Goal: Information Seeking & Learning: Learn about a topic

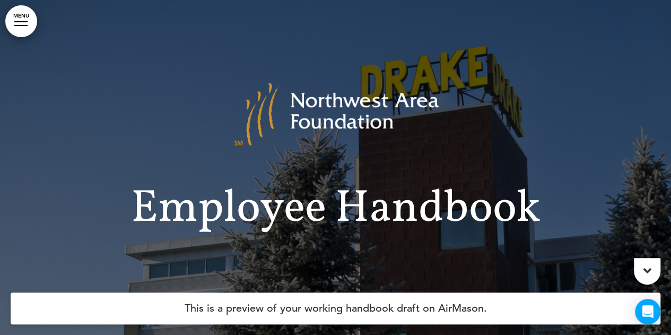
click at [14, 23] on link "MENU" at bounding box center [21, 21] width 32 height 32
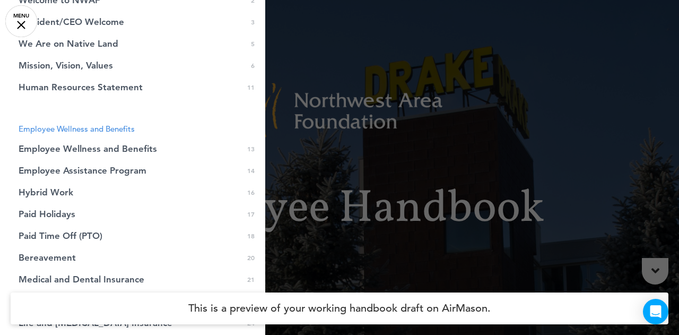
scroll to position [132, 0]
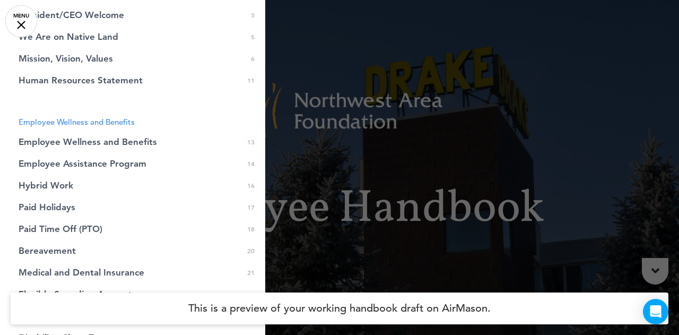
click at [87, 230] on span "Paid Time Off (PTO)" at bounding box center [61, 229] width 84 height 9
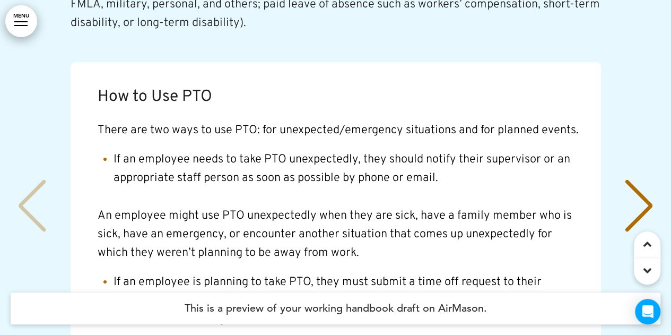
scroll to position [12180, 0]
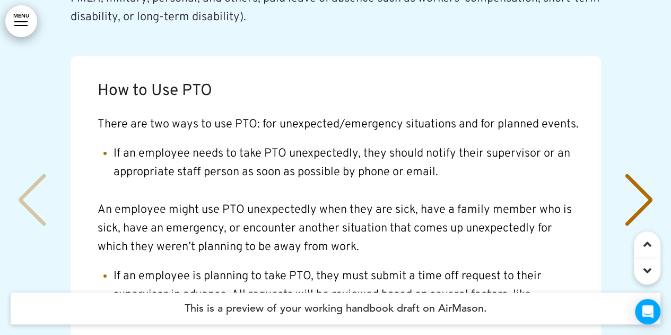
click at [640, 174] on div "Next slide" at bounding box center [639, 200] width 32 height 53
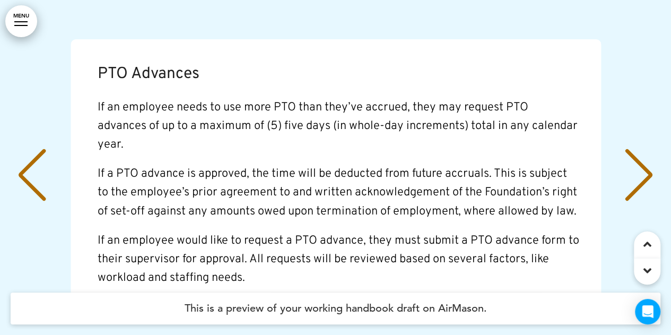
scroll to position [12204, 0]
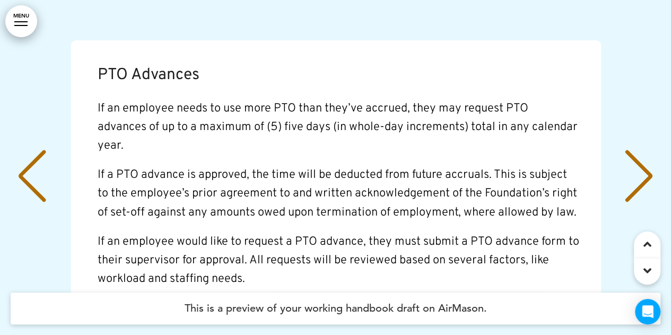
click at [639, 150] on div "Next slide" at bounding box center [639, 176] width 32 height 53
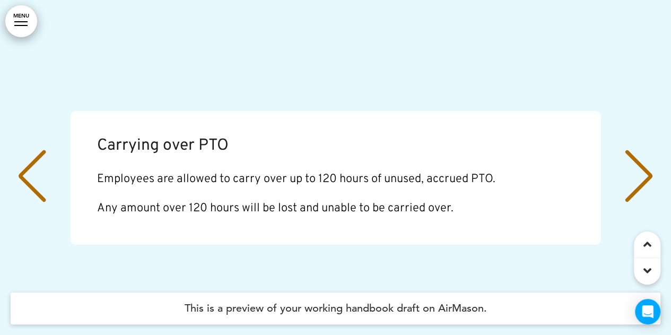
click at [640, 150] on div "Next slide" at bounding box center [639, 176] width 32 height 53
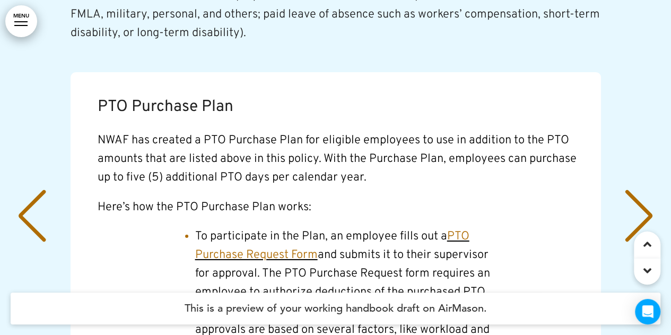
scroll to position [12164, 0]
click at [644, 190] on div "Next slide" at bounding box center [639, 216] width 32 height 53
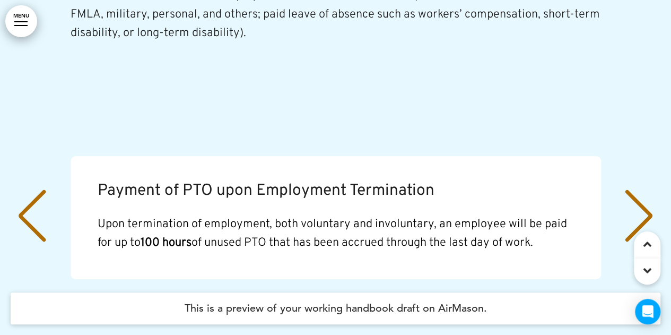
click at [635, 190] on div "Next slide" at bounding box center [639, 216] width 32 height 53
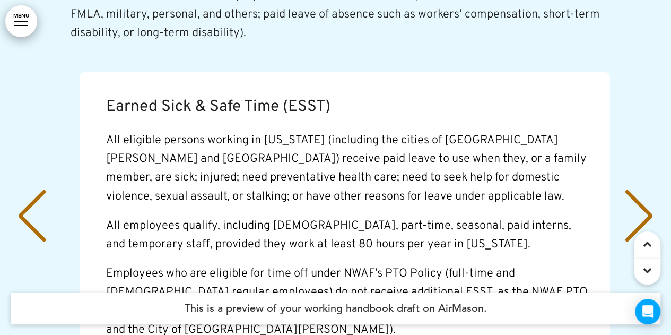
scroll to position [0, 3278]
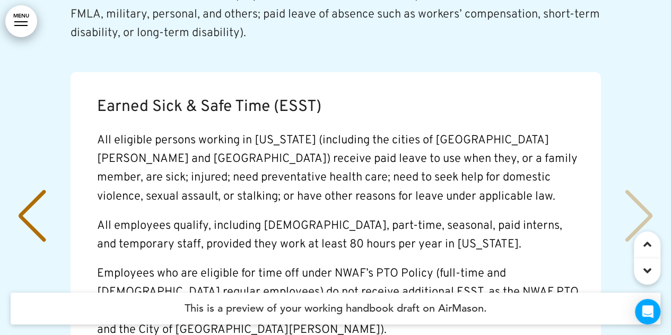
click at [639, 171] on div "Earned Sick & Safe Time (ESST) All eligible persons working in [US_STATE] (incl…" at bounding box center [336, 217] width 650 height 291
click at [636, 160] on div "Earned Sick & Safe Time (ESST) All eligible persons working in [US_STATE] (incl…" at bounding box center [336, 217] width 650 height 291
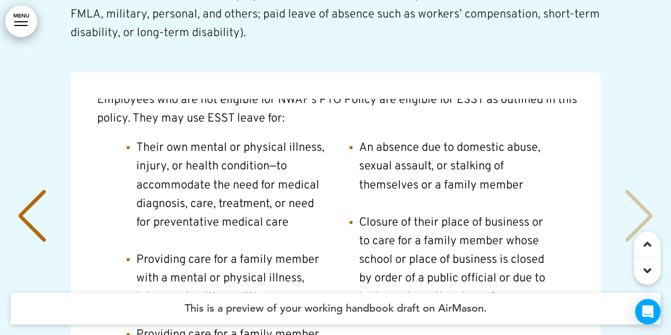
scroll to position [262, 0]
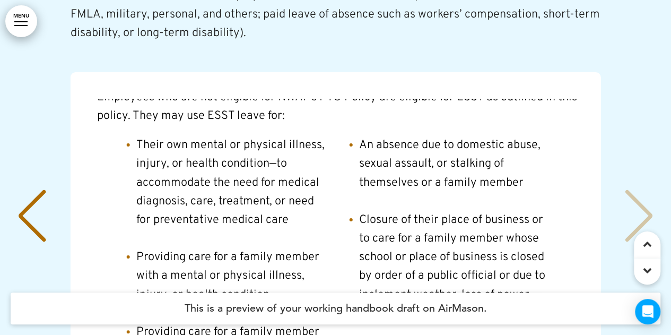
click at [19, 190] on div "Previous slide" at bounding box center [32, 216] width 32 height 53
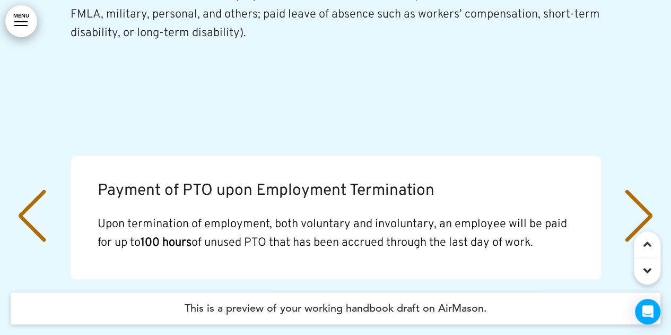
click at [32, 190] on div "Previous slide" at bounding box center [32, 216] width 32 height 53
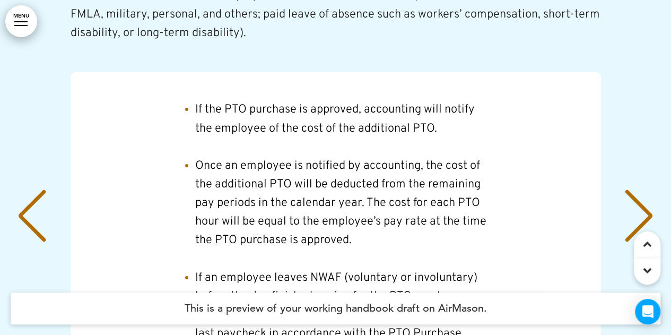
scroll to position [510, 0]
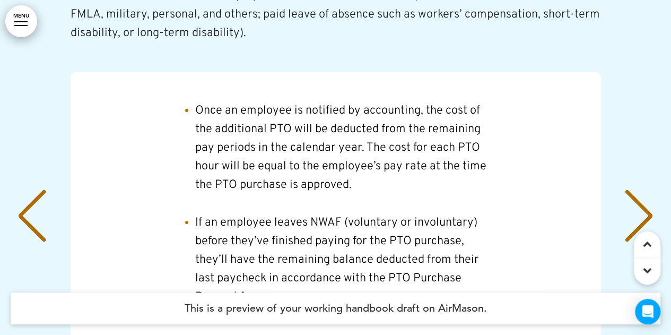
click at [19, 190] on div "Previous slide" at bounding box center [32, 216] width 32 height 53
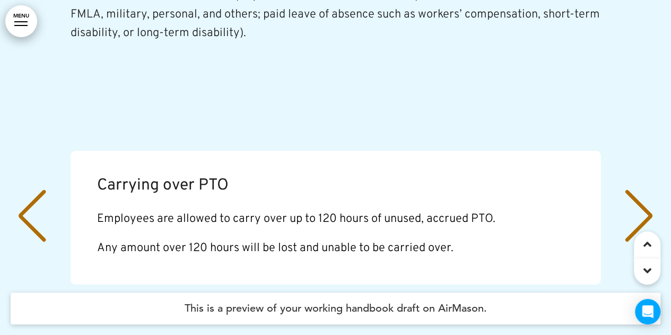
click at [27, 190] on div "Previous slide" at bounding box center [32, 216] width 32 height 53
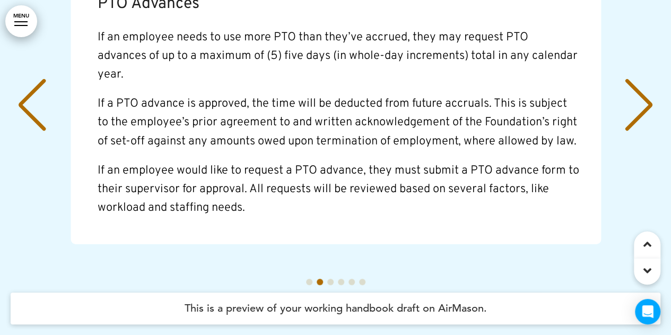
scroll to position [12276, 0]
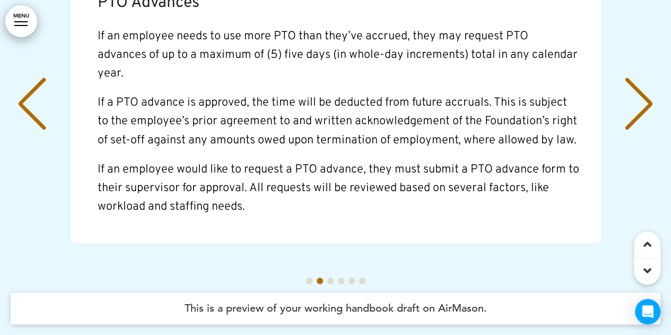
click at [36, 78] on div "Previous slide" at bounding box center [32, 104] width 32 height 53
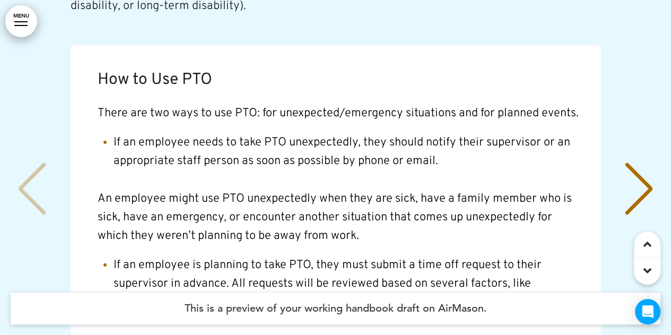
scroll to position [12191, 0]
click at [22, 134] on div "How to Use PTO There are two ways to use PTO: for unexpected/emergency situatio…" at bounding box center [336, 190] width 650 height 291
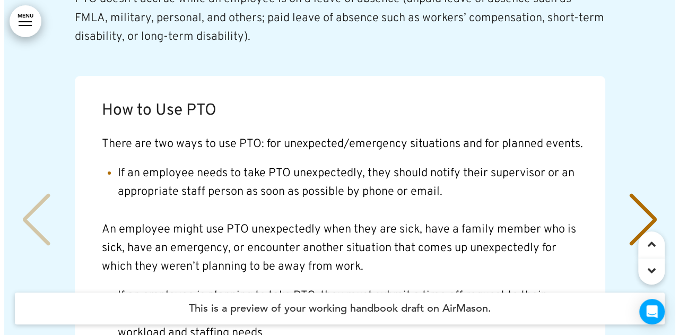
scroll to position [78, 0]
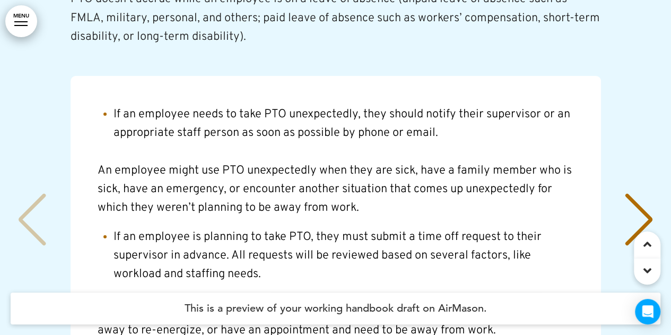
click at [23, 32] on link "MENU" at bounding box center [21, 21] width 32 height 32
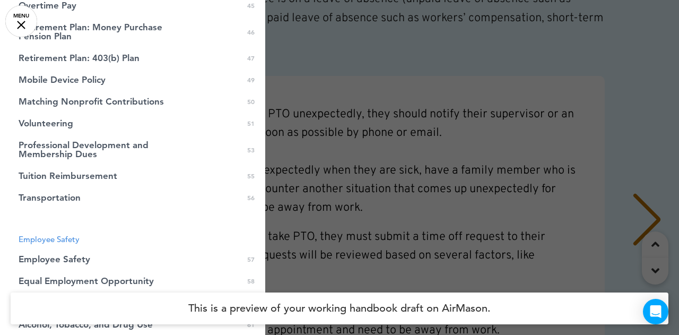
scroll to position [1555, 0]
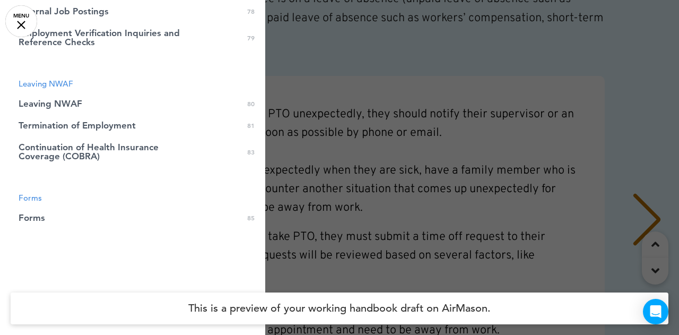
click at [32, 220] on span "Forms" at bounding box center [32, 217] width 27 height 9
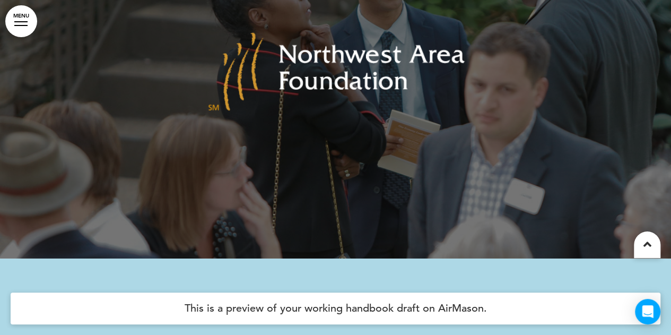
scroll to position [58495, 0]
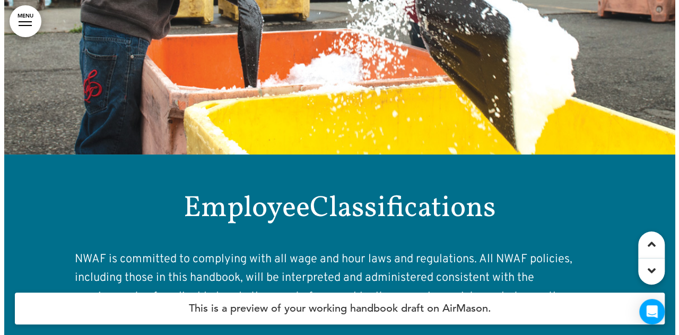
scroll to position [51874, 0]
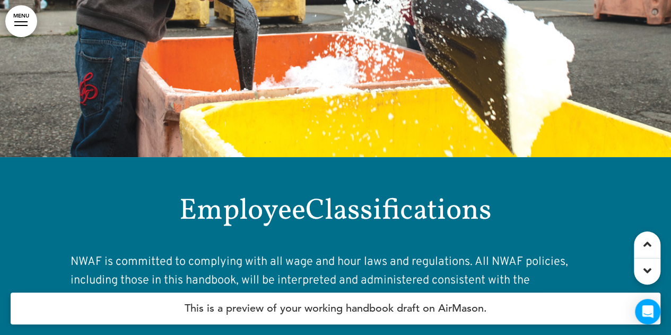
click at [19, 22] on div at bounding box center [20, 21] width 13 height 1
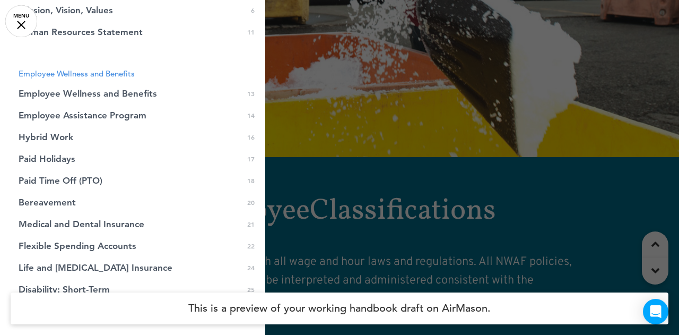
scroll to position [170, 0]
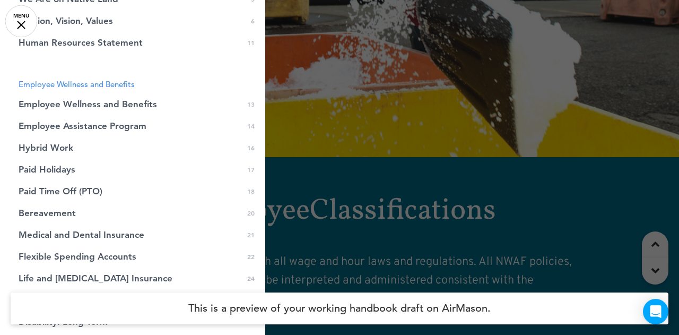
click at [81, 192] on span "Paid Time Off (PTO)" at bounding box center [61, 191] width 84 height 9
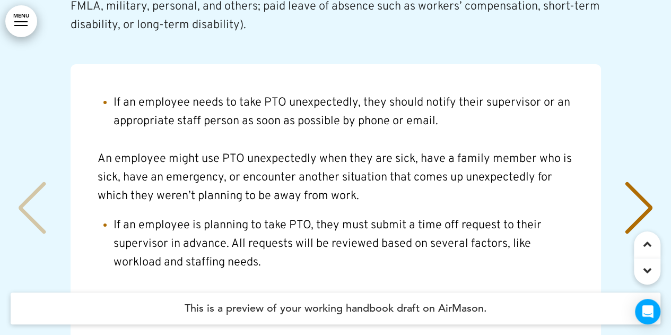
scroll to position [12172, 0]
click at [638, 182] on div "Next slide" at bounding box center [639, 208] width 32 height 53
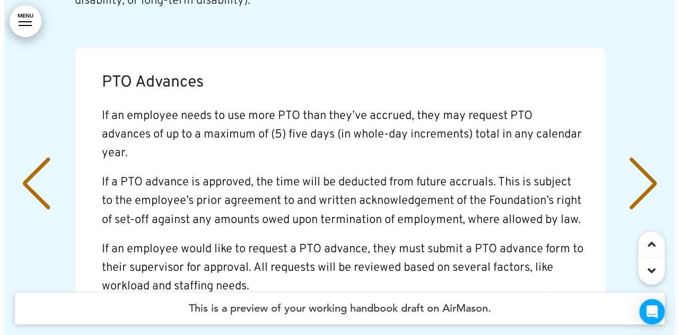
scroll to position [12196, 0]
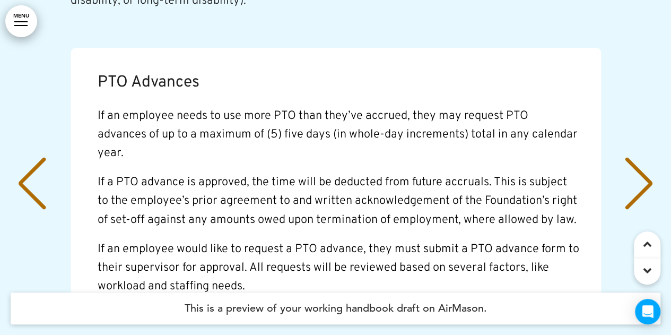
click at [23, 25] on div at bounding box center [20, 25] width 13 height 1
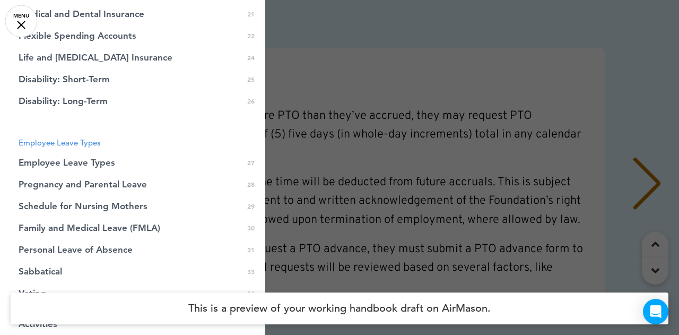
scroll to position [391, 0]
click at [117, 187] on span "Pregnancy and Parental Leave" at bounding box center [83, 184] width 128 height 9
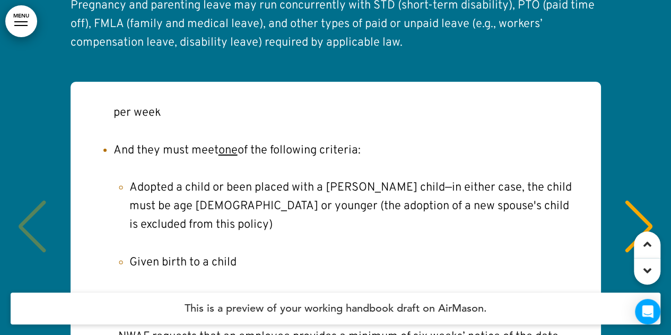
scroll to position [18953, 0]
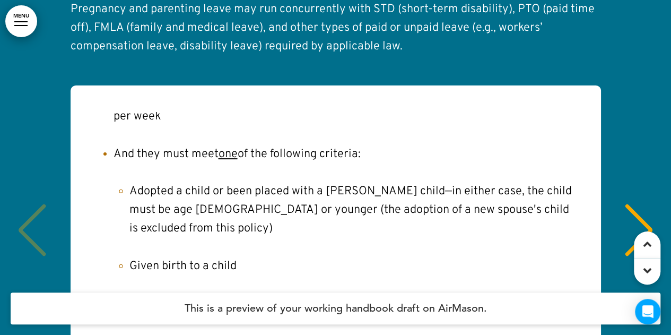
click at [648, 203] on div "Next slide" at bounding box center [639, 229] width 32 height 53
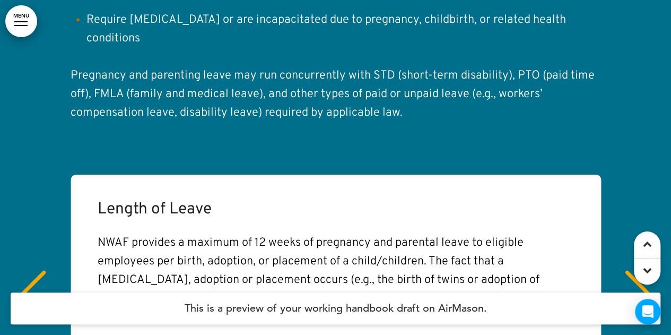
scroll to position [18886, 0]
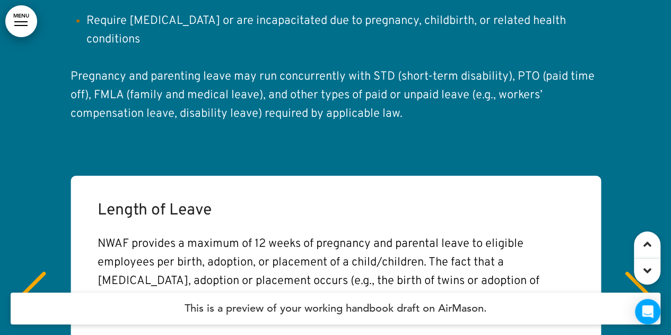
click at [640, 271] on div "Next slide" at bounding box center [639, 297] width 32 height 53
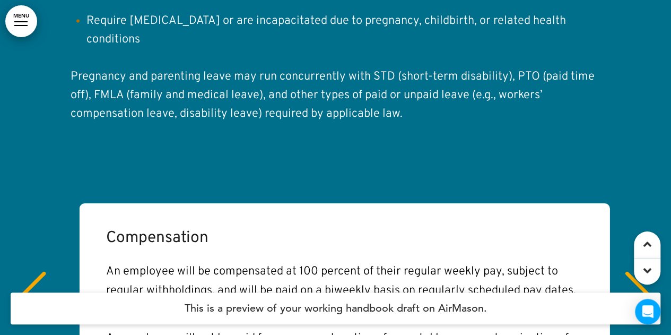
scroll to position [0, 1311]
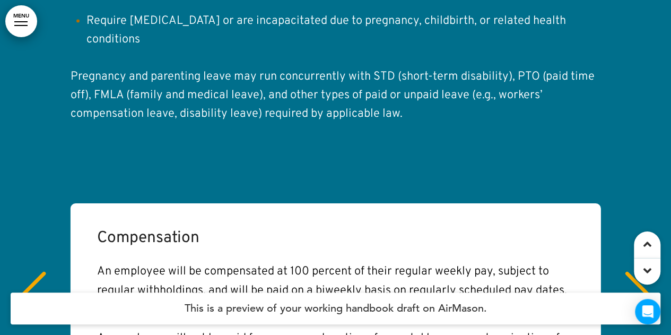
click at [633, 271] on div "Next slide" at bounding box center [639, 297] width 32 height 53
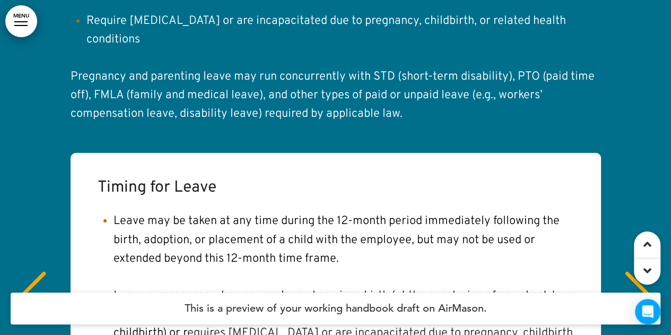
click at [634, 271] on div "Next slide" at bounding box center [639, 297] width 32 height 53
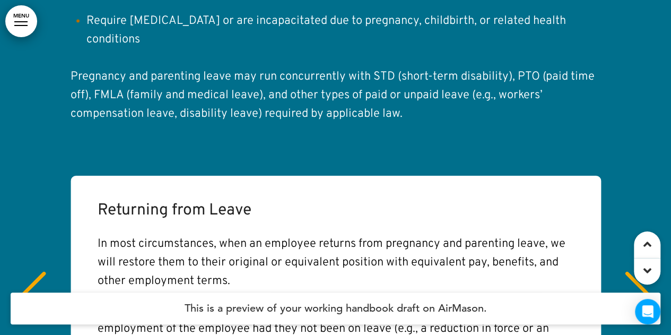
click at [634, 271] on div "Next slide" at bounding box center [639, 297] width 32 height 53
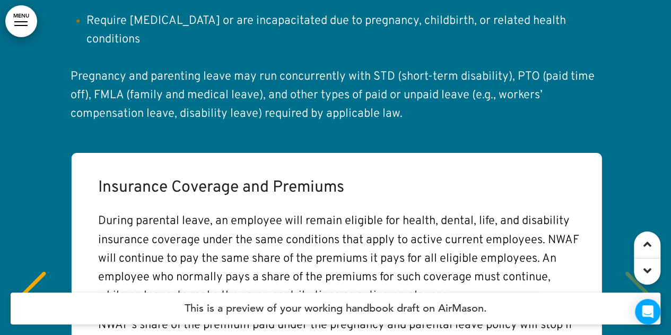
scroll to position [0, 3278]
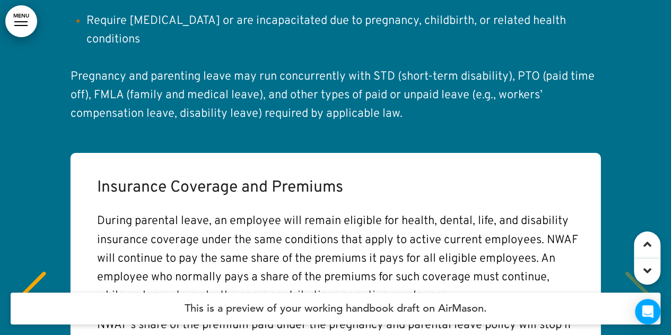
click at [638, 153] on div "Insurance Coverage and Premiums During parental leave, an employee will remain …" at bounding box center [336, 298] width 650 height 291
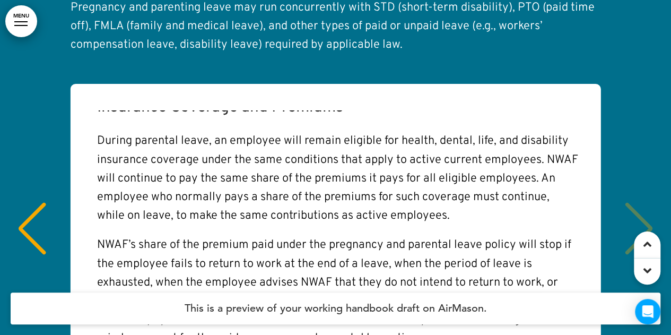
scroll to position [18956, 0]
